Goal: Task Accomplishment & Management: Manage account settings

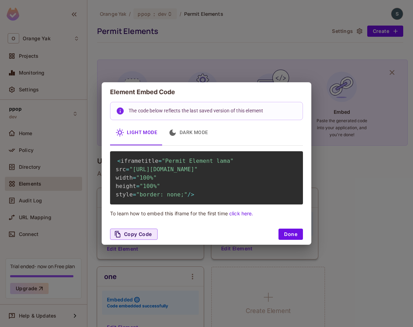
click at [352, 163] on div "Element Embed Code The code below reflects the last saved version of this eleme…" at bounding box center [206, 163] width 413 height 327
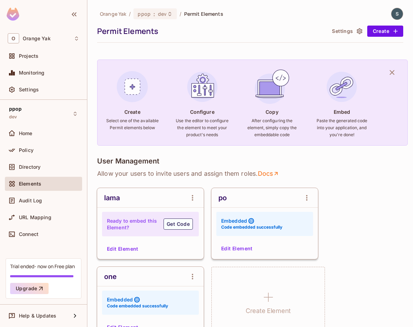
click at [399, 16] on img at bounding box center [398, 14] width 12 height 12
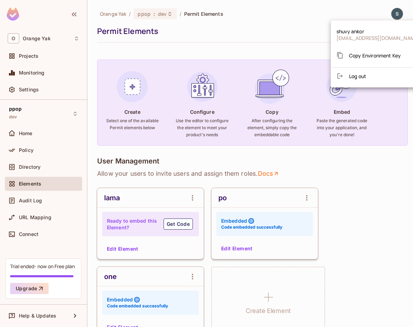
click at [377, 76] on li "Log out" at bounding box center [378, 75] width 94 height 11
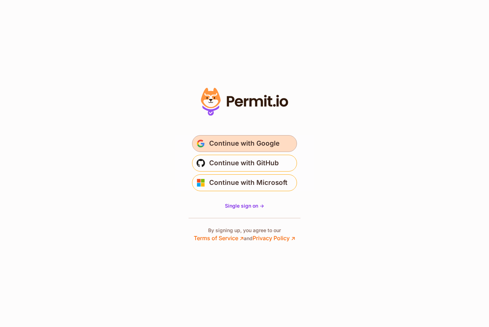
click at [240, 147] on span "Continue with Google" at bounding box center [244, 143] width 70 height 11
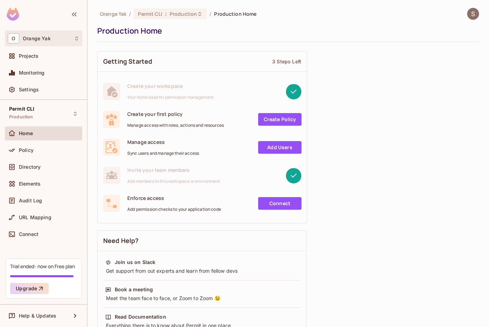
click at [55, 33] on div "O Orange Yak" at bounding box center [44, 38] width 72 height 10
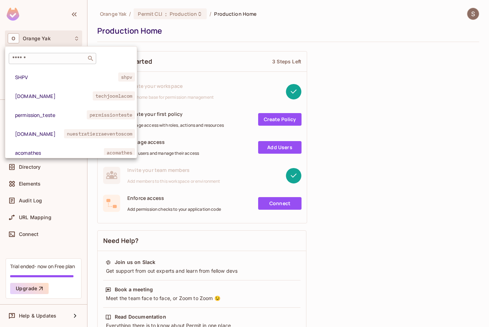
click at [53, 54] on div "​" at bounding box center [52, 58] width 87 height 11
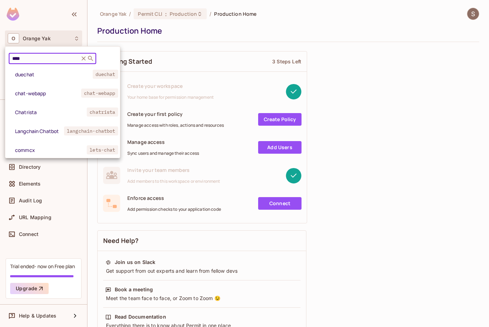
scroll to position [196, 0]
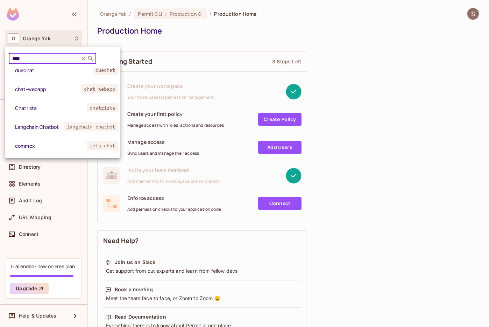
type input "****"
click at [83, 59] on icon at bounding box center [83, 58] width 4 height 4
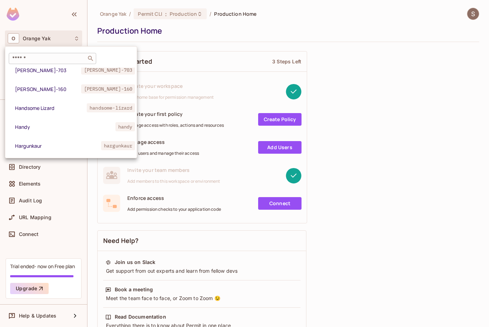
click at [83, 59] on input "text" at bounding box center [47, 58] width 73 height 7
click at [28, 61] on input "text" at bounding box center [47, 58] width 73 height 7
paste input "**********"
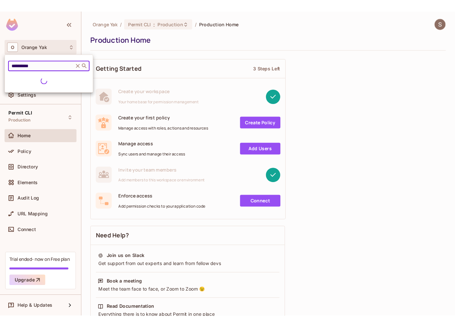
scroll to position [0, 0]
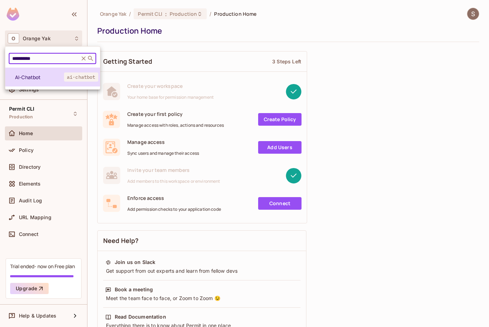
type input "**********"
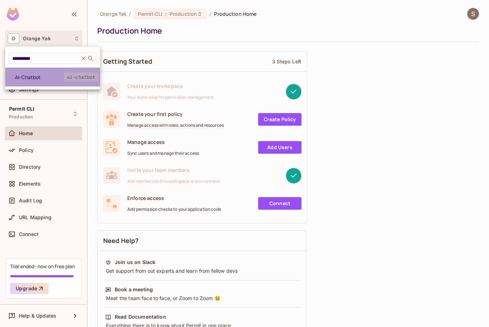
click at [36, 74] on span "AI-Chatbot" at bounding box center [39, 77] width 49 height 7
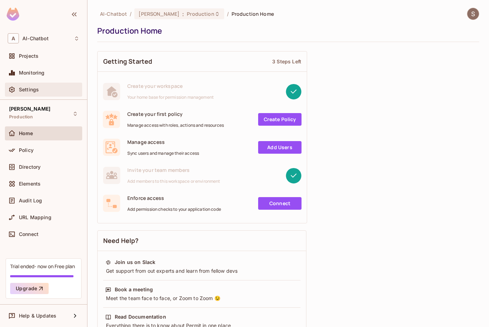
click at [41, 90] on div "Settings" at bounding box center [49, 90] width 61 height 6
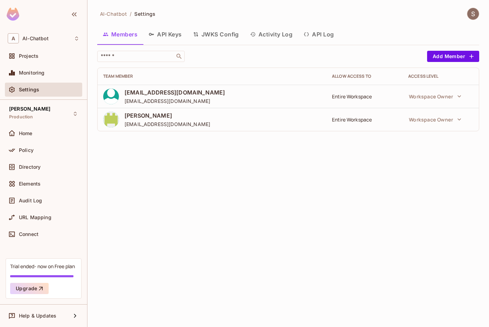
click at [211, 33] on button "JWKS Config" at bounding box center [215, 34] width 57 height 17
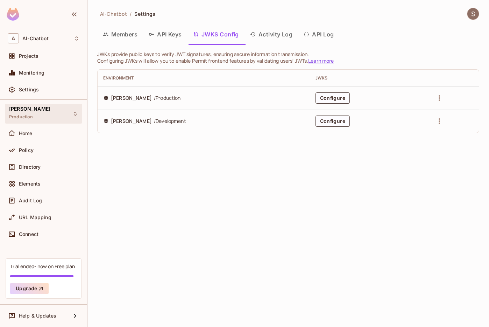
click at [46, 112] on div "[PERSON_NAME] Production" at bounding box center [43, 113] width 77 height 19
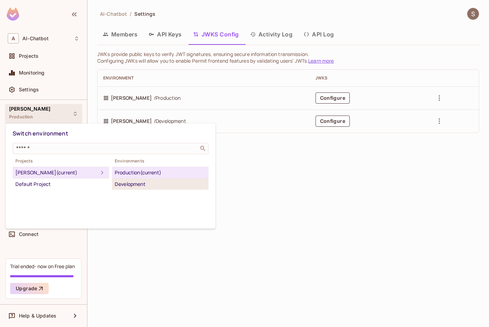
click at [139, 186] on div "Development" at bounding box center [160, 184] width 91 height 8
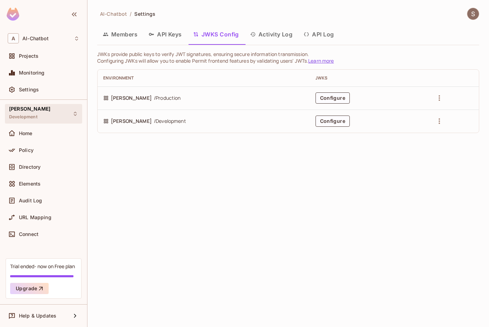
click at [35, 121] on div "[PERSON_NAME] Development" at bounding box center [43, 113] width 77 height 19
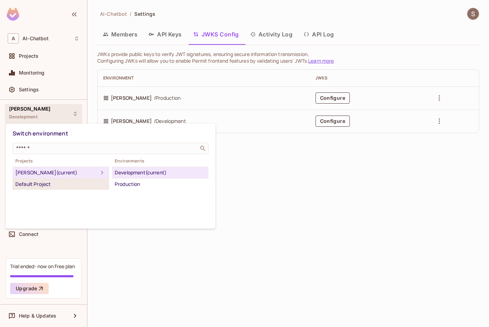
click at [41, 187] on div "Default Project" at bounding box center [60, 184] width 91 height 8
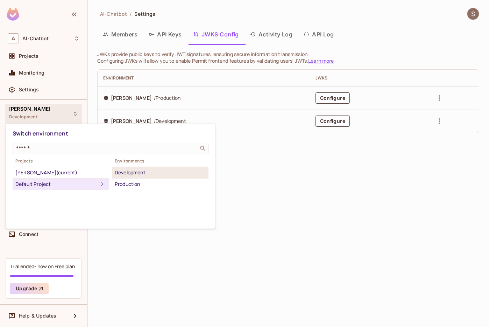
click at [135, 176] on div "Development" at bounding box center [160, 172] width 91 height 8
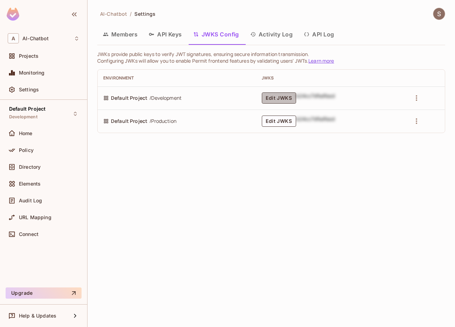
click at [287, 100] on button "Edit JWKS" at bounding box center [279, 97] width 34 height 11
click at [283, 119] on button "Edit JWKS" at bounding box center [279, 120] width 34 height 11
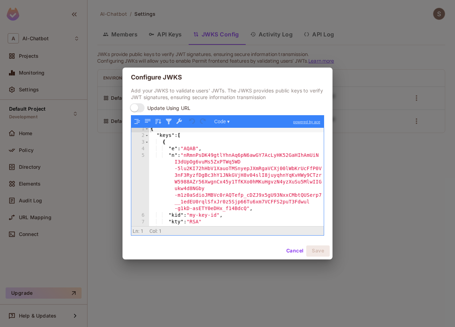
scroll to position [22, 0]
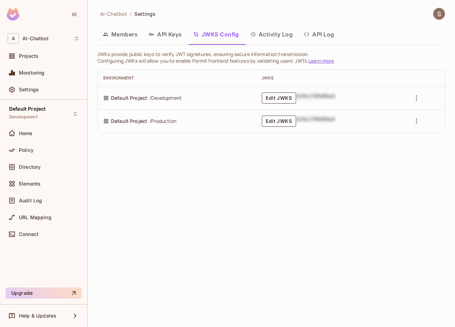
click at [284, 127] on td "Edit JWKS b24cc7dfsdfasd" at bounding box center [330, 120] width 149 height 23
click at [268, 97] on button "Edit JWKS" at bounding box center [279, 97] width 34 height 11
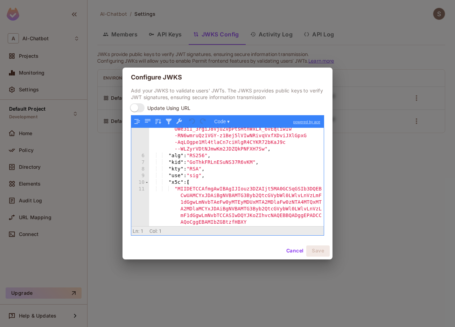
scroll to position [0, 0]
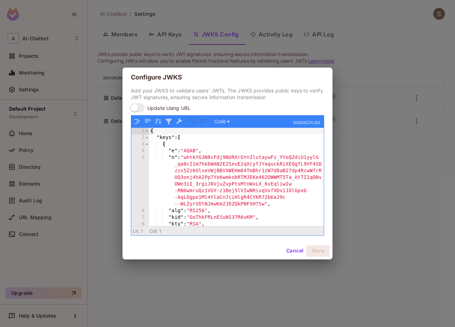
click at [397, 193] on div "Configure JWKS Add your JWKS to validate users' JWTs. The JWKS provides public …" at bounding box center [227, 163] width 455 height 327
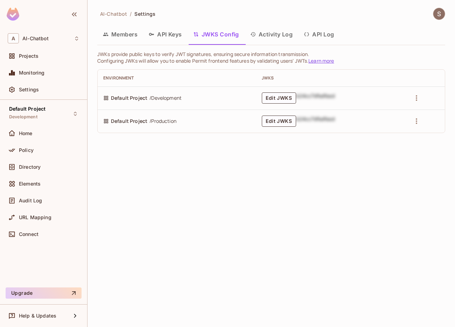
click at [327, 192] on div "AI-Chatbot / Settings Members API Keys JWKS Config Activity Log API Log JWKs pr…" at bounding box center [270, 163] width 367 height 327
click at [278, 148] on div "AI-Chatbot / Settings Members API Keys JWKS Config Activity Log API Log JWKs pr…" at bounding box center [270, 163] width 367 height 327
click at [278, 116] on button "Edit JWKS" at bounding box center [279, 120] width 34 height 11
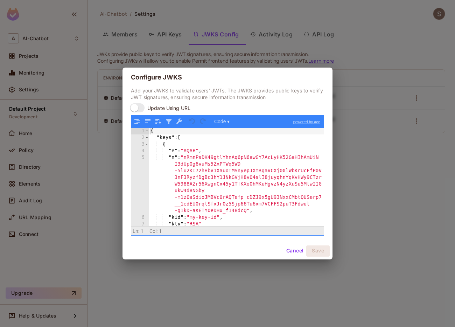
click at [269, 156] on div "{ "keys" : [ { "e" : "AQAB" , "n" : "nRmnPsDK49gtlYhnAq6pN6awGY7AcLyHK52GaHIhAm…" at bounding box center [236, 183] width 175 height 111
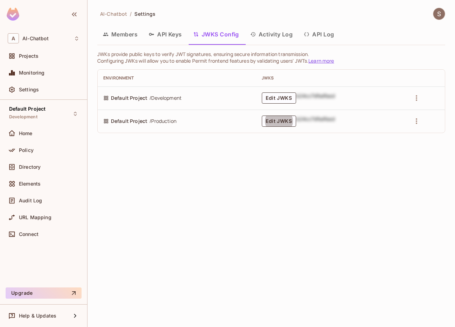
click at [211, 240] on div "AI-Chatbot / Settings Members API Keys JWKS Config Activity Log API Log JWKs pr…" at bounding box center [270, 163] width 367 height 327
click at [45, 116] on div "Default Project Development" at bounding box center [43, 113] width 77 height 19
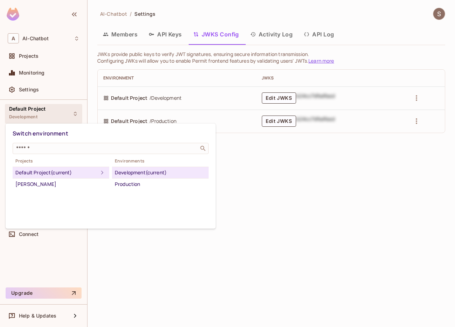
click at [45, 116] on div at bounding box center [227, 163] width 455 height 327
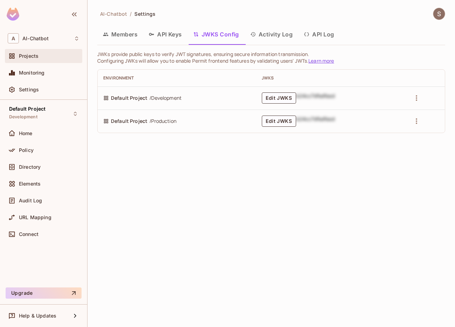
click at [39, 54] on div "Projects" at bounding box center [49, 56] width 61 height 6
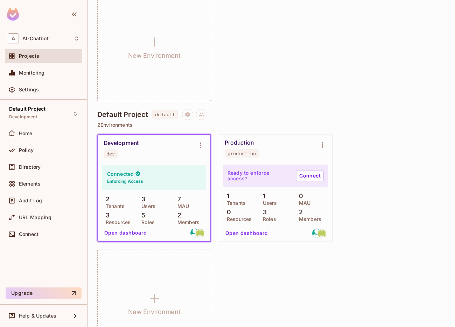
scroll to position [255, 0]
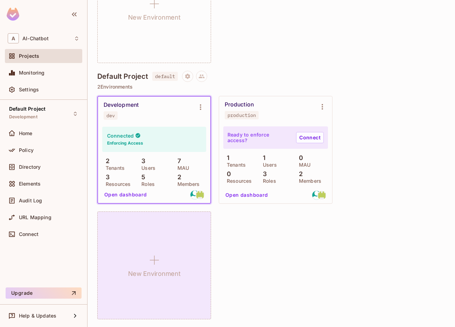
click at [156, 250] on div "New Environment" at bounding box center [154, 265] width 114 height 108
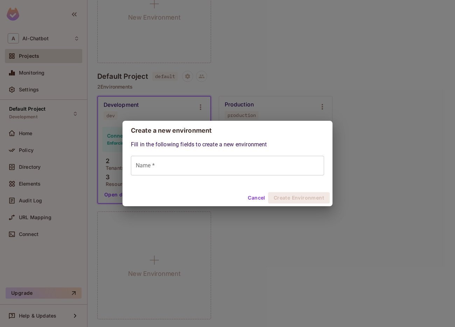
click at [170, 166] on input "Name *" at bounding box center [227, 166] width 193 height 20
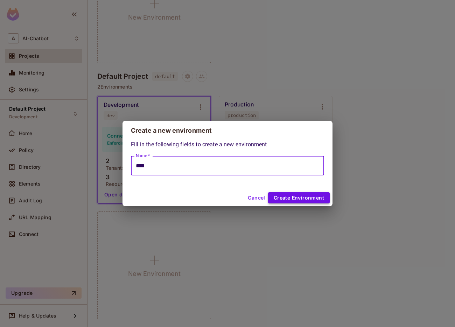
type input "****"
click at [292, 199] on button "Create Environment" at bounding box center [299, 197] width 62 height 11
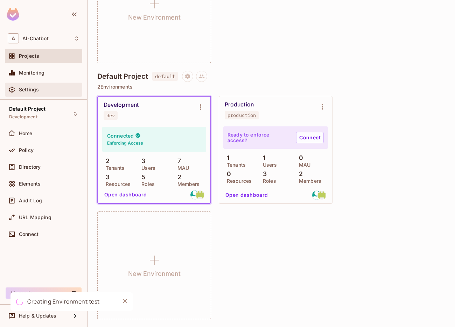
click at [19, 91] on span "Settings" at bounding box center [29, 90] width 20 height 6
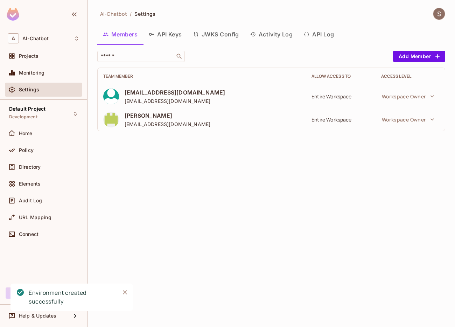
click at [210, 36] on button "JWKS Config" at bounding box center [215, 34] width 57 height 17
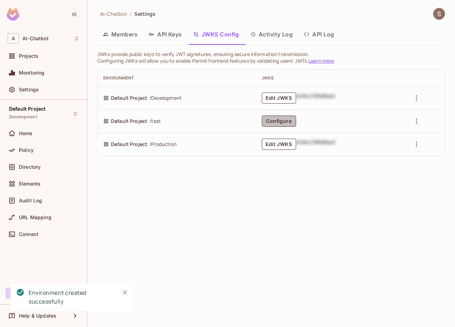
click at [286, 123] on button "Configure" at bounding box center [279, 120] width 34 height 11
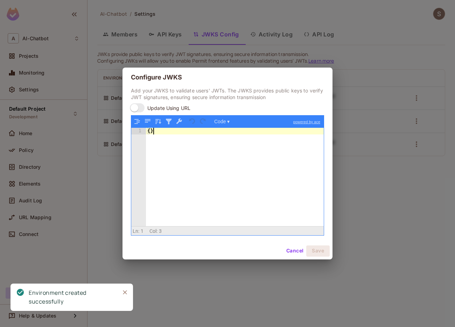
click at [274, 164] on div "{ }" at bounding box center [235, 183] width 178 height 111
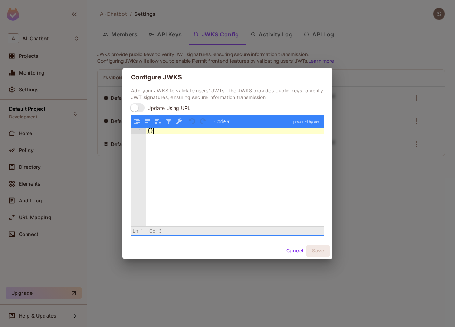
drag, startPoint x: 220, startPoint y: 142, endPoint x: 187, endPoint y: 142, distance: 32.9
click at [187, 142] on div "{ }" at bounding box center [235, 183] width 178 height 111
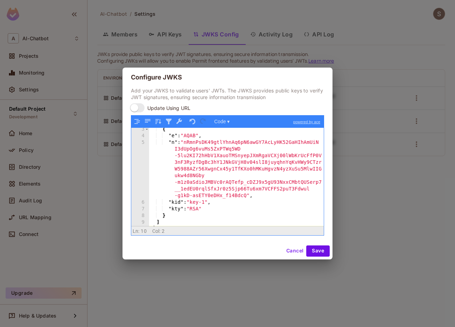
scroll to position [15, 0]
click at [314, 246] on button "Save" at bounding box center [317, 250] width 23 height 11
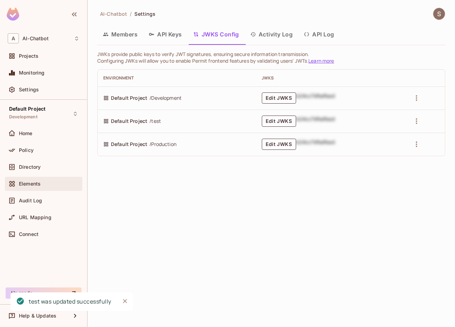
click at [37, 181] on span "Elements" at bounding box center [30, 184] width 22 height 6
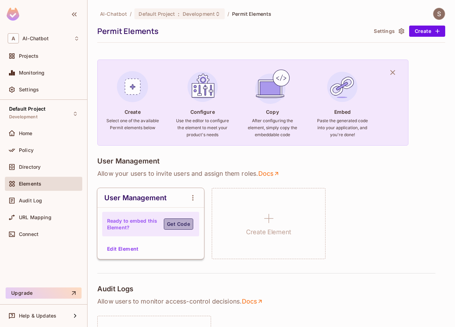
click at [178, 223] on button "Get Code" at bounding box center [178, 223] width 29 height 11
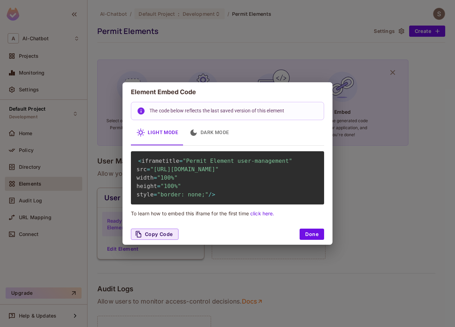
click at [370, 186] on div "Element Embed Code The code below reflects the last saved version of this eleme…" at bounding box center [227, 163] width 455 height 327
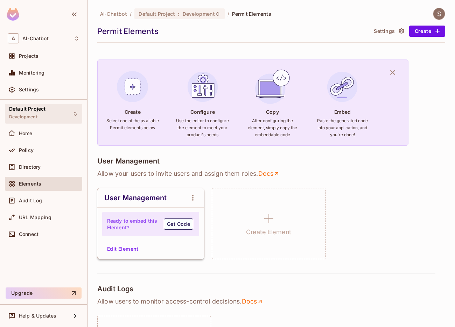
click at [42, 114] on div "Default Project Development" at bounding box center [27, 113] width 36 height 15
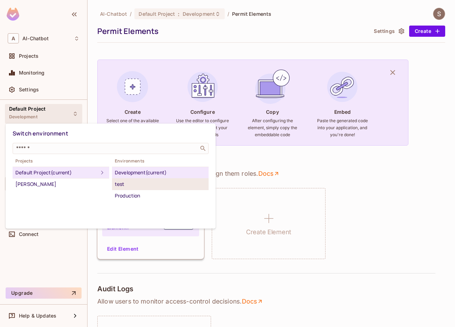
click at [131, 185] on div "test" at bounding box center [160, 184] width 91 height 8
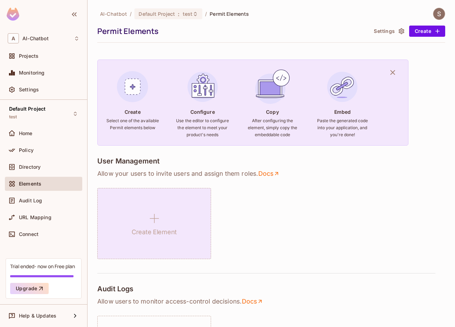
click at [156, 225] on icon at bounding box center [154, 218] width 17 height 17
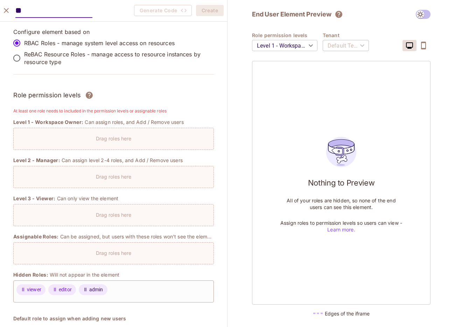
type input "**"
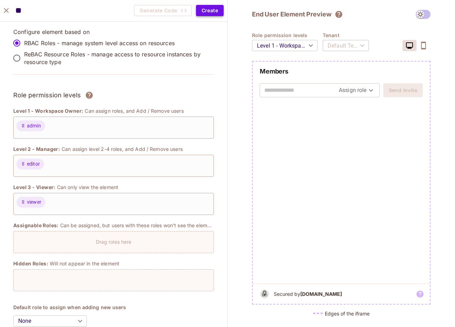
click at [210, 9] on button "Create" at bounding box center [210, 10] width 28 height 11
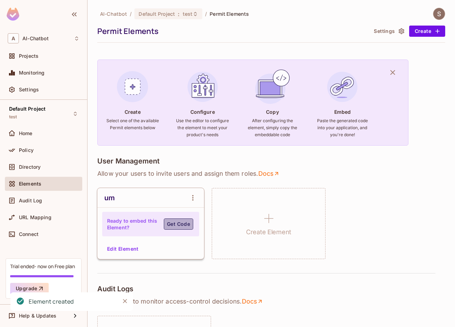
click at [173, 228] on button "Get Code" at bounding box center [178, 223] width 29 height 11
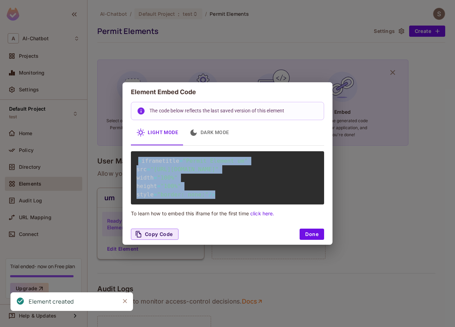
drag, startPoint x: 220, startPoint y: 204, endPoint x: 138, endPoint y: 147, distance: 100.3
click at [138, 151] on div "< iframe title = "Permit Element um" src = "[URL][DOMAIN_NAME]" width = "100%" …" at bounding box center [227, 177] width 193 height 53
copy code "< iframe title = "Permit Element um" src = "[URL][DOMAIN_NAME]" width = "100%" …"
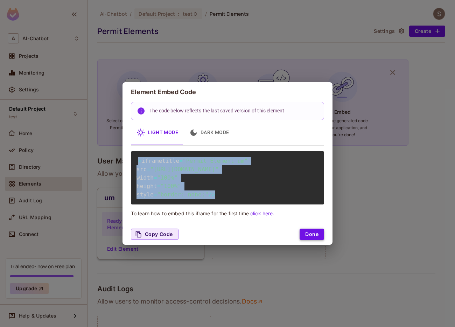
click at [319, 240] on button "Done" at bounding box center [311, 233] width 24 height 11
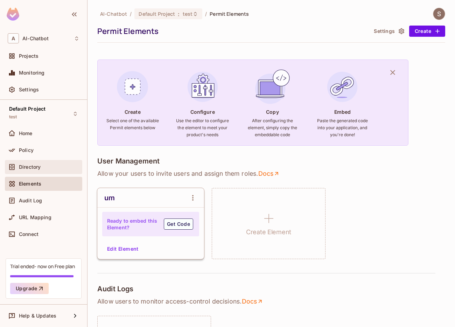
click at [48, 171] on div "Directory" at bounding box center [43, 167] width 77 height 14
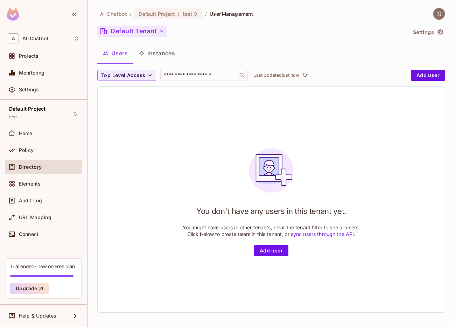
click at [147, 33] on button "Default Tenant" at bounding box center [132, 31] width 70 height 11
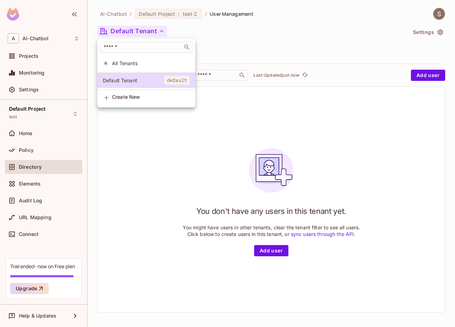
click at [138, 62] on span "All Tenants" at bounding box center [151, 63] width 78 height 7
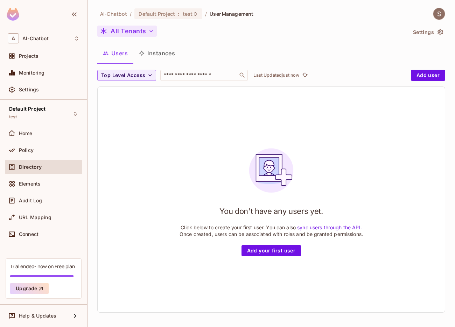
click at [139, 30] on button "All Tenants" at bounding box center [126, 31] width 59 height 11
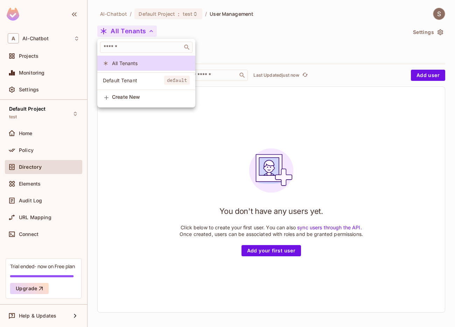
click at [135, 77] on span "Default Tenant" at bounding box center [133, 80] width 61 height 7
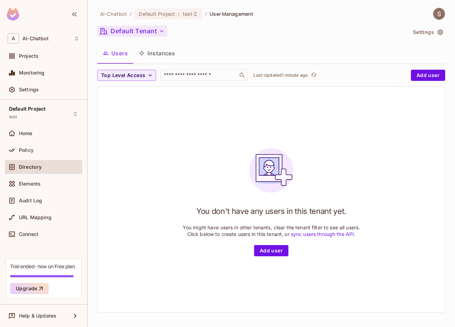
click at [149, 35] on button "Default Tenant" at bounding box center [132, 31] width 70 height 11
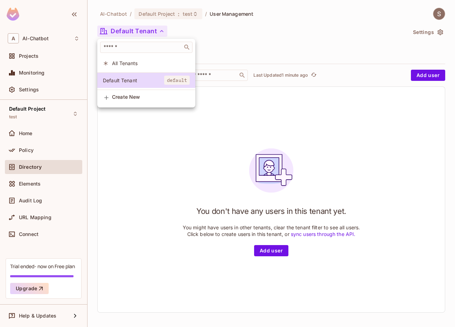
click at [241, 42] on div at bounding box center [227, 163] width 455 height 327
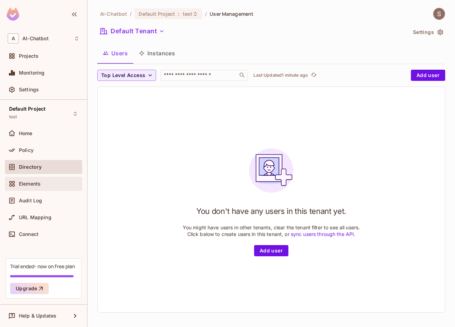
click at [49, 181] on div "Elements" at bounding box center [49, 184] width 61 height 6
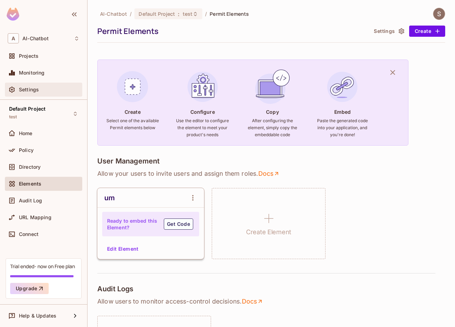
click at [31, 95] on div "Settings" at bounding box center [43, 90] width 77 height 14
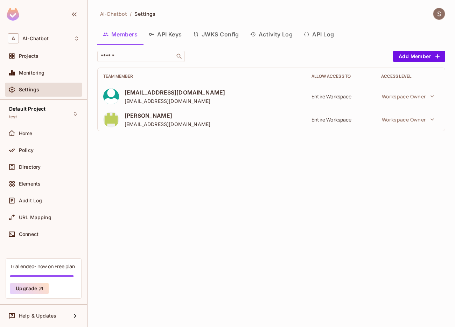
click at [213, 33] on button "JWKS Config" at bounding box center [215, 34] width 57 height 17
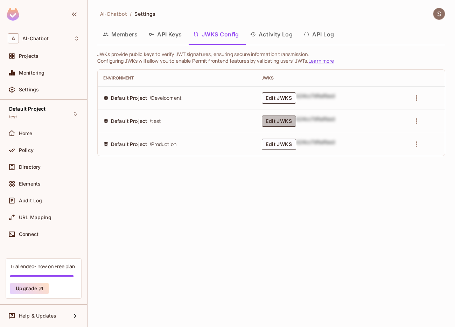
click at [278, 121] on button "Edit JWKS" at bounding box center [279, 120] width 34 height 11
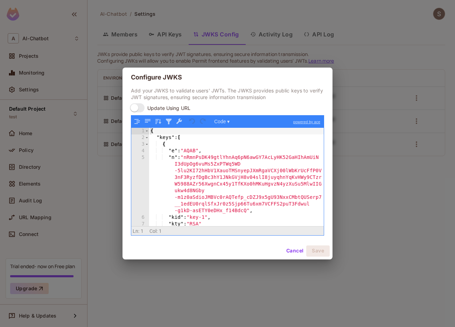
scroll to position [22, 0]
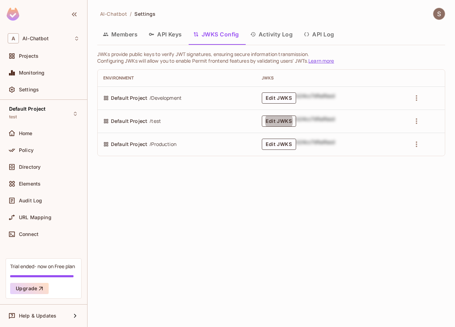
click at [282, 122] on button "Edit JWKS" at bounding box center [279, 120] width 34 height 11
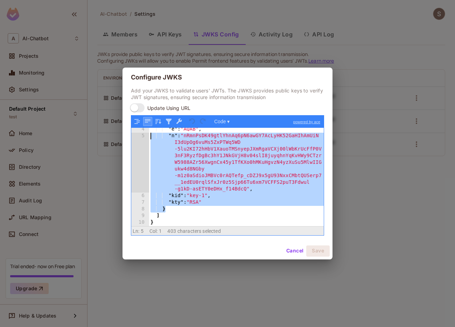
scroll to position [0, 0]
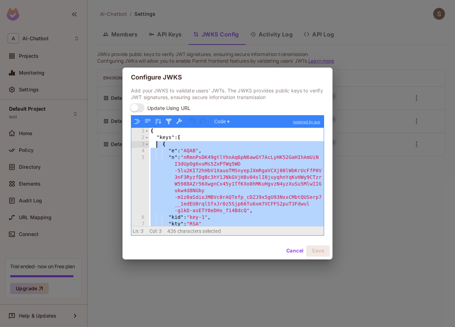
drag, startPoint x: 182, startPoint y: 212, endPoint x: 156, endPoint y: 145, distance: 72.1
click at [156, 145] on div "{ "keys" : [ { "e" : "AQAB" , "n" : "nRmnPsDK49gtlYhnAq6pN6awGY7AcLyHK52GaHIhAm…" at bounding box center [236, 183] width 175 height 111
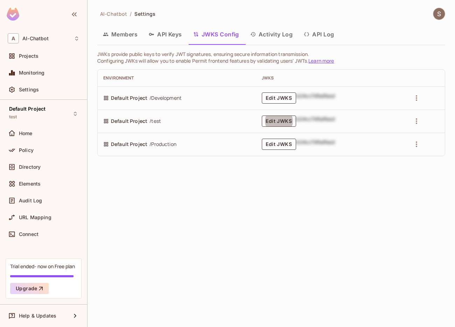
click at [272, 122] on button "Edit JWKS" at bounding box center [279, 120] width 34 height 11
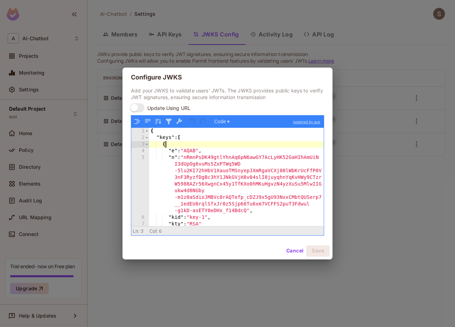
click at [255, 142] on div "{ "keys" : [ { "e" : "AQAB" , "n" : "nRmnPsDK49gtlYhnAq6pN6awGY7AcLyHK52GaHIhAm…" at bounding box center [236, 183] width 175 height 111
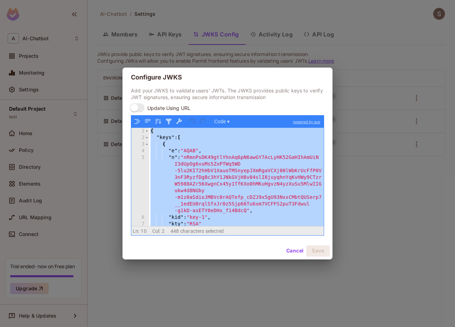
scroll to position [547, 0]
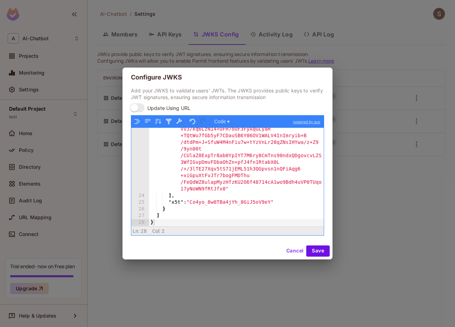
click at [320, 244] on div "Cancel Save" at bounding box center [227, 250] width 210 height 17
click at [320, 247] on button "Save" at bounding box center [317, 250] width 23 height 11
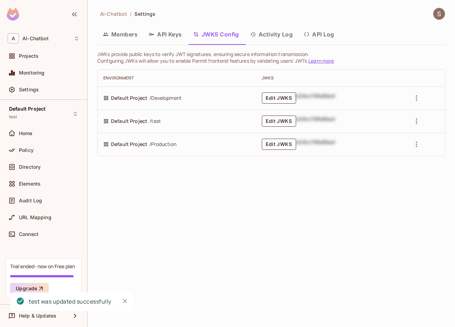
click at [271, 97] on button "Edit JWKS" at bounding box center [279, 97] width 34 height 11
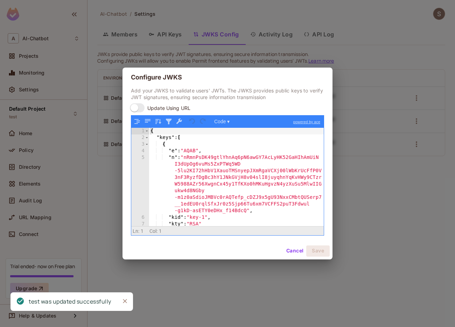
scroll to position [0, 0]
click at [366, 181] on div "Configure JWKS Add your JWKS to validate users' JWTs. The JWKS provides public …" at bounding box center [227, 163] width 455 height 327
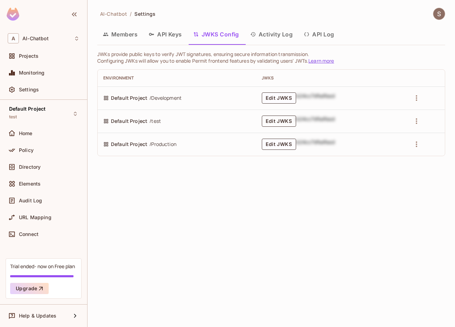
click at [275, 123] on button "Edit JWKS" at bounding box center [279, 120] width 34 height 11
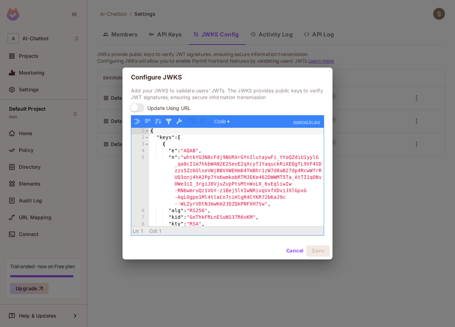
click at [219, 172] on div "{ "keys" : [ { "e" : "AQAB" , "n" : "whtkYG3N8cFdj9NURXrGYnIlutaywFi_YYoQZdiU1y…" at bounding box center [236, 183] width 175 height 111
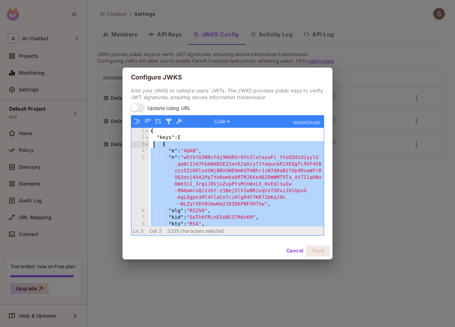
drag, startPoint x: 175, startPoint y: 210, endPoint x: 154, endPoint y: 144, distance: 68.7
click at [154, 144] on div "{ "keys" : [ { "e" : "AQAB" , "n" : "whtkYG3N8cFdj9NURXrGYnIlutaywFi_YYoQZdiU1y…" at bounding box center [236, 183] width 175 height 111
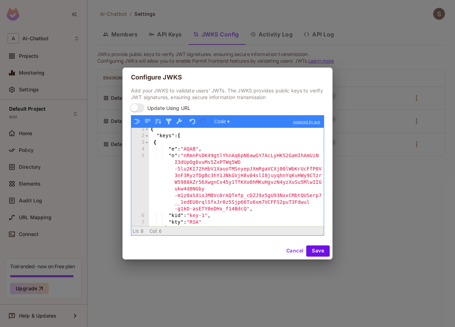
scroll to position [2, 0]
click at [319, 249] on button "Save" at bounding box center [317, 250] width 23 height 11
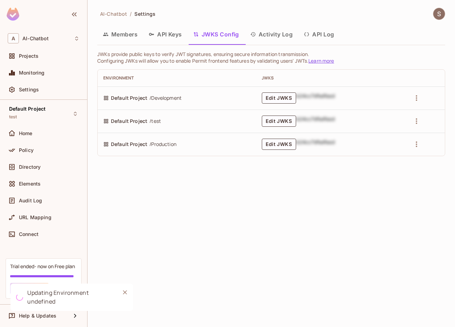
click at [318, 247] on div "AI-Chatbot / Settings Members API Keys JWKS Config Activity Log API Log JWKs pr…" at bounding box center [270, 163] width 367 height 327
click at [279, 126] on button "Edit JWKS" at bounding box center [279, 120] width 34 height 11
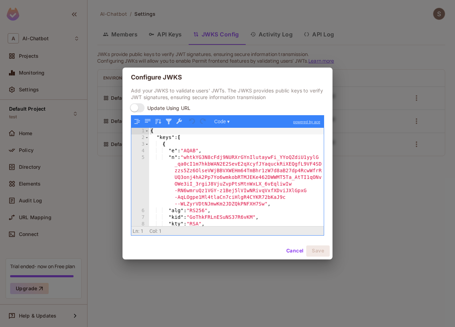
click at [237, 173] on div "{ "keys" : [ { "e" : "AQAB" , "n" : "whtkYG3N8cFdj9NURXrGYnIlutaywFi_YYoQZdiU1y…" at bounding box center [236, 183] width 175 height 111
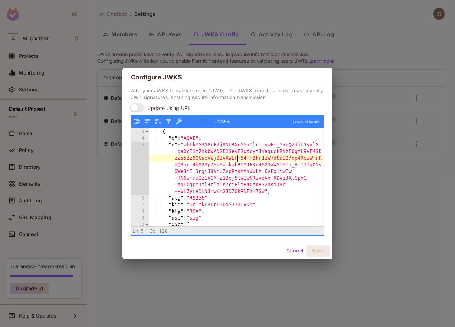
click at [249, 194] on div ""keys" : [ { "e" : "AQAB" , "n" : "whtkYG3N8cFdj9NURXrGYnIlutaywFi_YYoQZdiU1yyl…" at bounding box center [236, 177] width 175 height 111
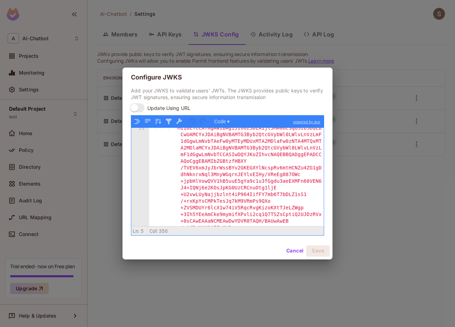
scroll to position [57, 0]
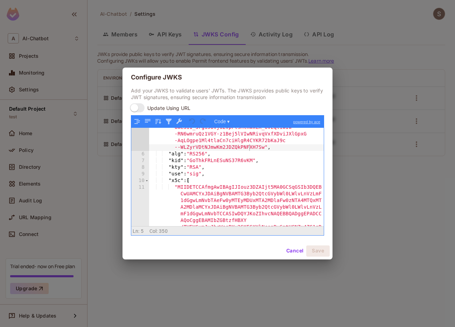
click at [376, 200] on div "Configure JWKS Add your JWKS to validate users' JWTs. The JWKS provides public …" at bounding box center [227, 163] width 455 height 327
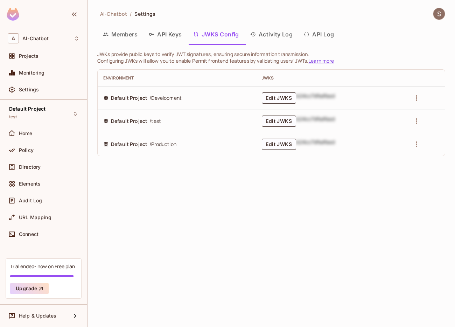
click at [259, 115] on td "Edit JWKS b24cc7dfsdfasd" at bounding box center [330, 120] width 149 height 23
click at [281, 119] on button "Edit JWKS" at bounding box center [279, 120] width 34 height 11
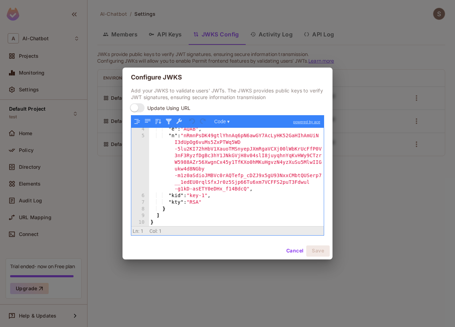
scroll to position [0, 0]
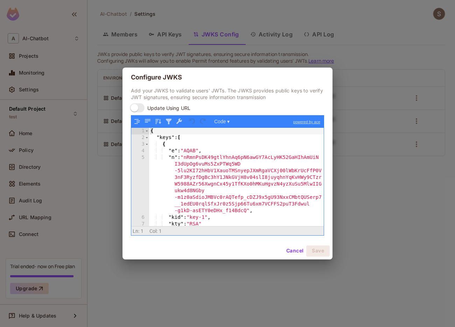
click at [398, 170] on div "Configure JWKS Add your JWKS to validate users' JWTs. The JWKS provides public …" at bounding box center [227, 163] width 455 height 327
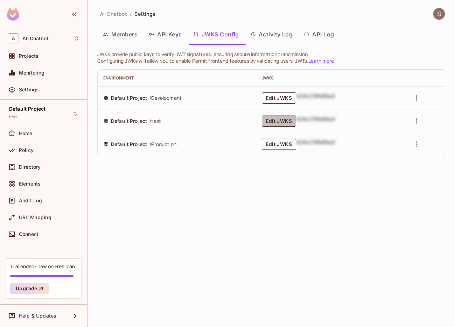
click at [277, 123] on button "Edit JWKS" at bounding box center [279, 120] width 34 height 11
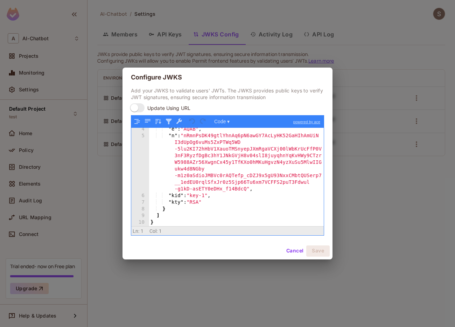
scroll to position [22, 0]
click at [397, 215] on div "Configure JWKS Add your JWKS to validate users' JWTs. The JWKS provides public …" at bounding box center [227, 163] width 455 height 327
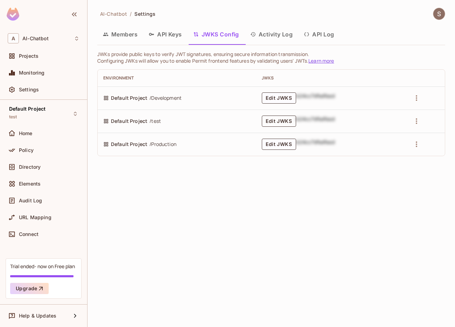
click at [269, 120] on button "Edit JWKS" at bounding box center [279, 120] width 34 height 11
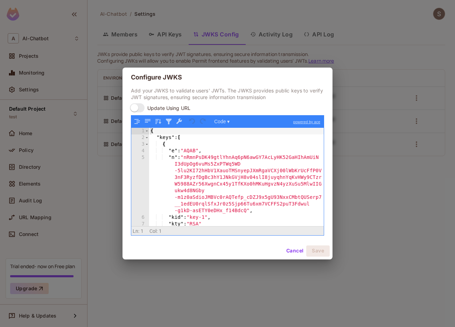
click at [251, 147] on div "{ "keys" : [ { "e" : "AQAB" , "n" : "nRmnPsDK49gtlYhnAq6pN6awGY7AcLyHK52GaHIhAm…" at bounding box center [236, 183] width 175 height 111
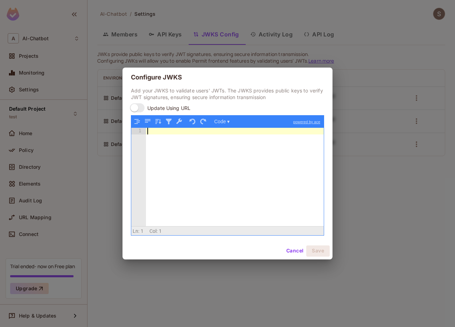
scroll to position [15, 0]
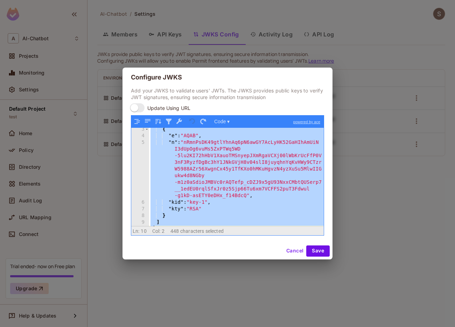
click at [247, 191] on div "{ "e" : "AQAB" , "n" : "nRmnPsDK49gtlYhnAq6pN6awGY7AcLyHK52GaHIhAmUiN I3dUpOg6v…" at bounding box center [236, 181] width 175 height 111
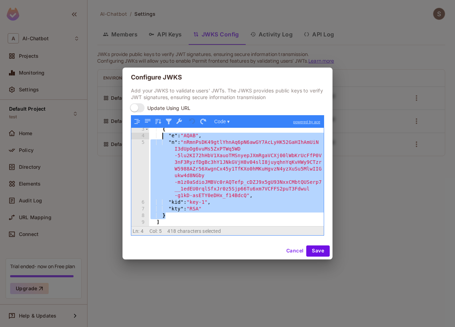
scroll to position [13, 0]
drag, startPoint x: 169, startPoint y: 216, endPoint x: 161, endPoint y: 129, distance: 87.5
click at [161, 129] on div "{ "e" : "AQAB" , "n" : "nRmnPsDK49gtlYhnAq6pN6awGY7AcLyHK52GaHIhAmUiN I3dUpOg6v…" at bounding box center [236, 181] width 175 height 111
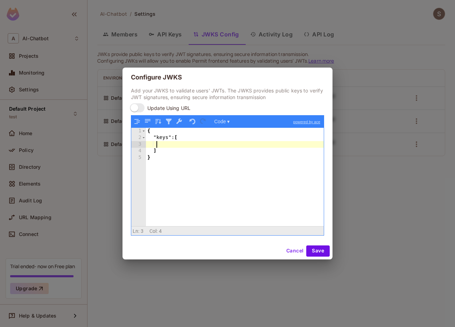
scroll to position [8, 0]
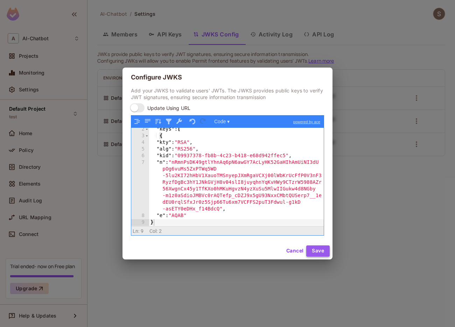
click at [317, 247] on button "Save" at bounding box center [317, 250] width 23 height 11
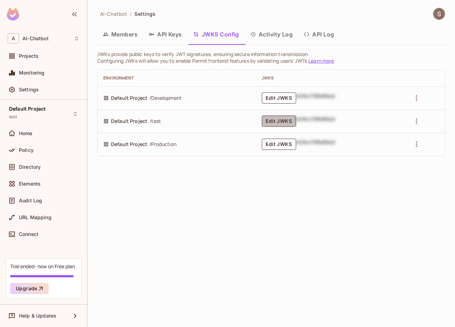
click at [271, 123] on button "Edit JWKS" at bounding box center [279, 120] width 34 height 11
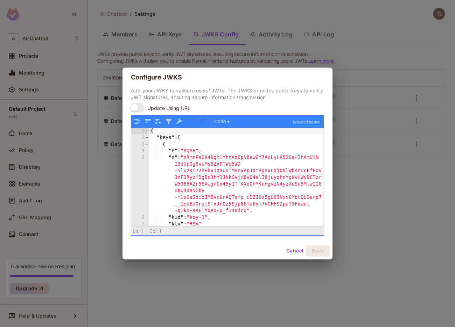
click at [265, 148] on div "{ "keys" : [ { "e" : "AQAB" , "n" : "nRmnPsDK49gtlYhnAq6pN6awGY7AcLyHK52GaHIhAm…" at bounding box center [236, 183] width 175 height 111
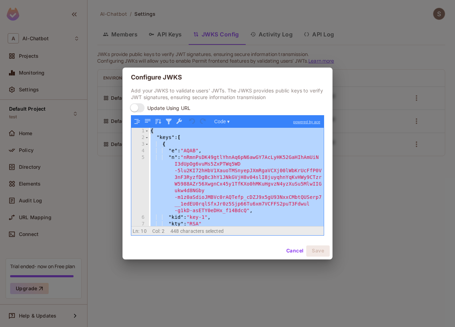
scroll to position [487, 0]
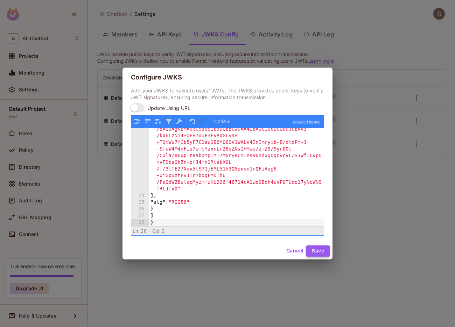
click at [322, 252] on button "Save" at bounding box center [317, 250] width 23 height 11
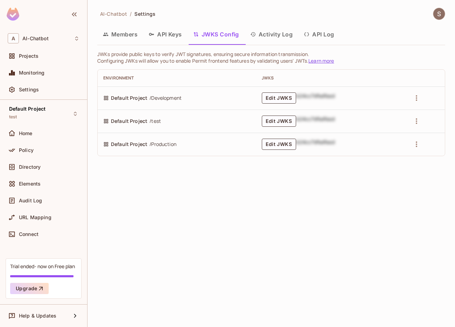
click at [262, 116] on td "Edit JWKS b24cc7dfsdfasd" at bounding box center [330, 120] width 149 height 23
click at [273, 118] on button "Edit JWKS" at bounding box center [279, 120] width 34 height 11
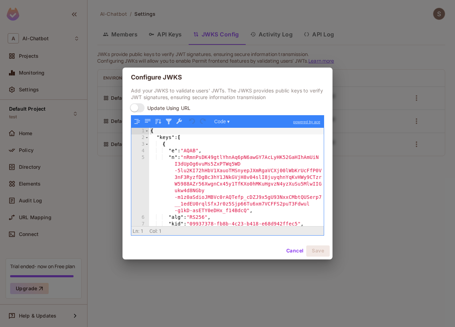
click at [222, 163] on div "{ "keys" : [ { "e" : "AQAB" , "n" : "nRmnPsDK49gtlYhnAq6pN6awGY7AcLyHK52GaHIhAm…" at bounding box center [236, 183] width 175 height 111
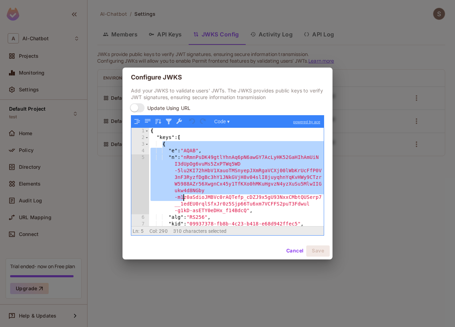
scroll to position [28, 0]
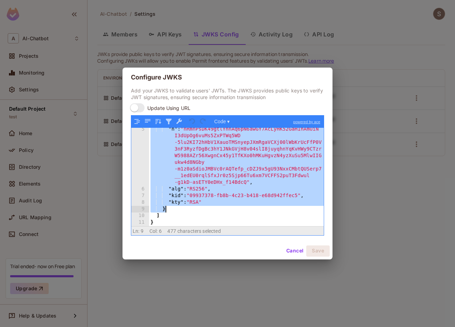
drag, startPoint x: 162, startPoint y: 145, endPoint x: 207, endPoint y: 210, distance: 79.2
click at [207, 210] on div ""n" : "nRmnPsDK49gtlYhnAq6pN6awGY7AcLyHK52GaHIhAmUiN I3dUpOg6vuMs5ZxPTWq5WD -5l…" at bounding box center [236, 208] width 175 height 164
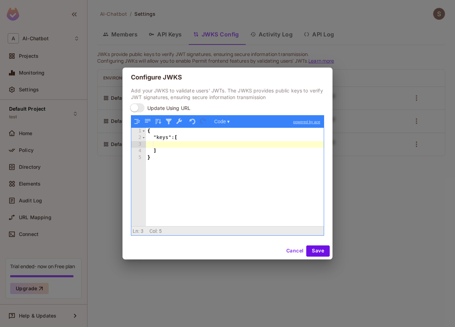
scroll to position [8, 0]
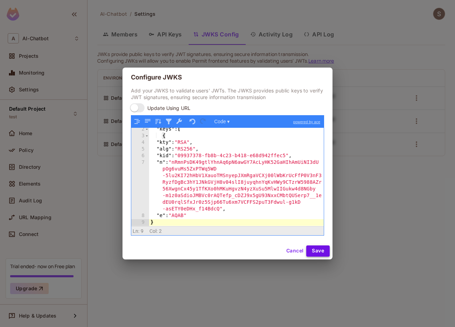
click at [320, 251] on button "Save" at bounding box center [317, 250] width 23 height 11
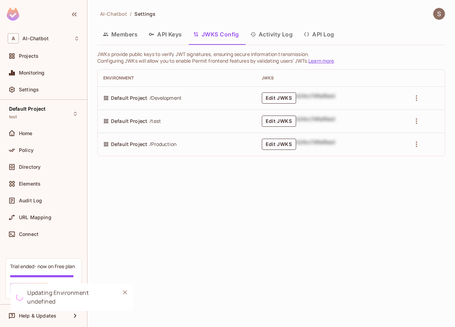
click at [284, 271] on div "AI-Chatbot / Settings Members API Keys JWKS Config Activity Log API Log JWKs pr…" at bounding box center [270, 163] width 367 height 327
click at [278, 123] on button "Edit JWKS" at bounding box center [279, 120] width 34 height 11
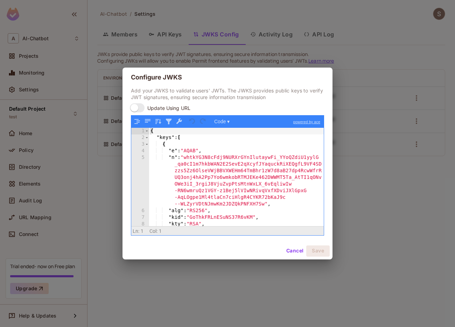
scroll to position [1, 0]
click at [360, 208] on div "Configure JWKS Add your JWKS to validate users' JWTs. The JWKS provides public …" at bounding box center [227, 163] width 455 height 327
